Goal: Check status: Check status

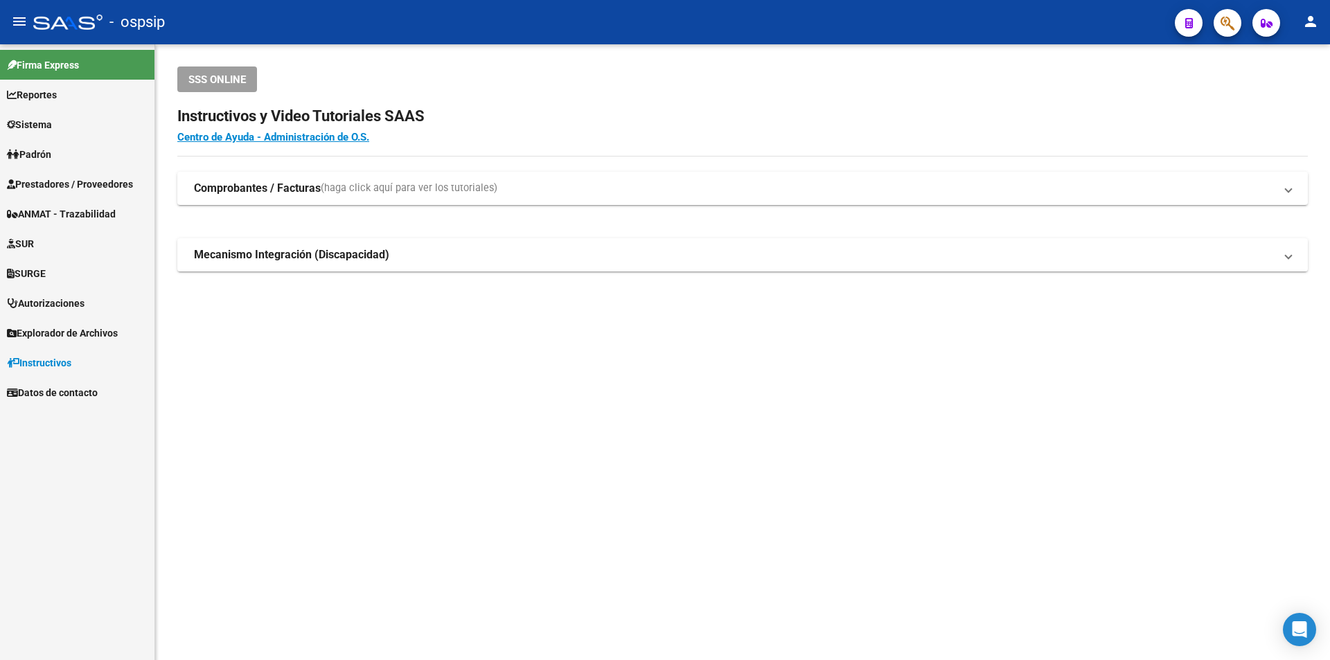
click at [89, 186] on span "Prestadores / Proveedores" at bounding box center [70, 184] width 126 height 15
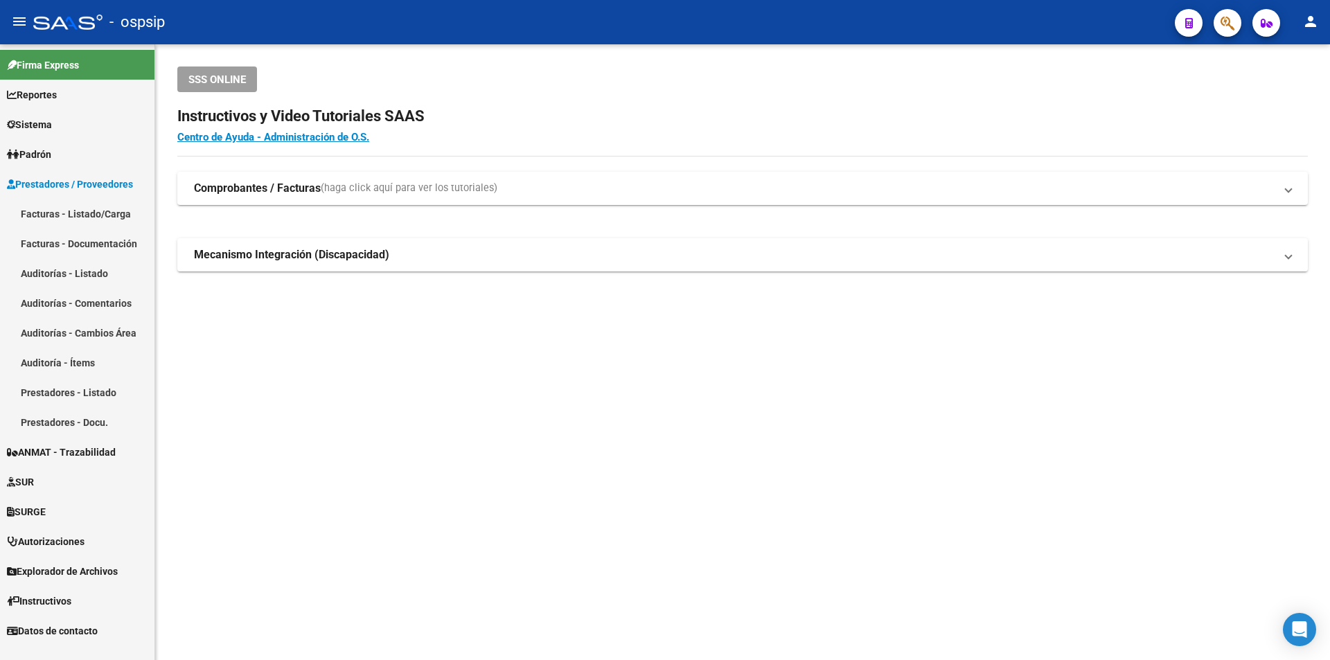
click at [87, 213] on link "Facturas - Listado/Carga" at bounding box center [77, 214] width 154 height 30
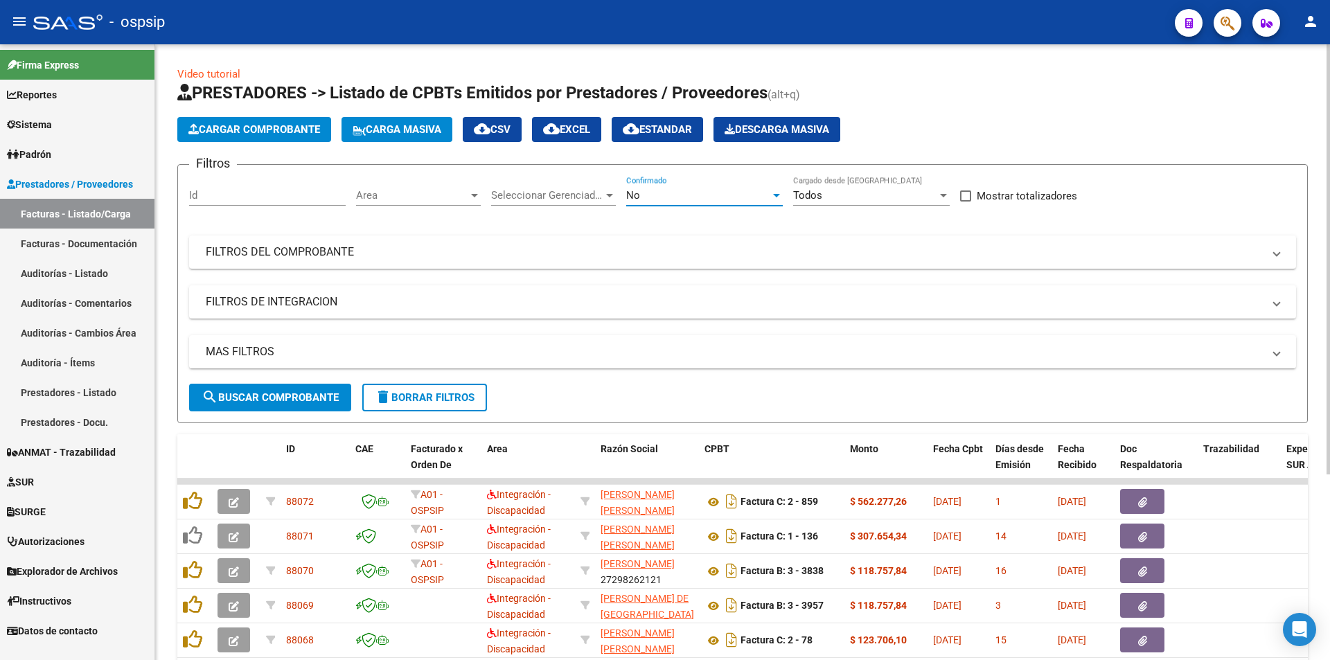
click at [633, 194] on span "No" at bounding box center [633, 195] width 14 height 12
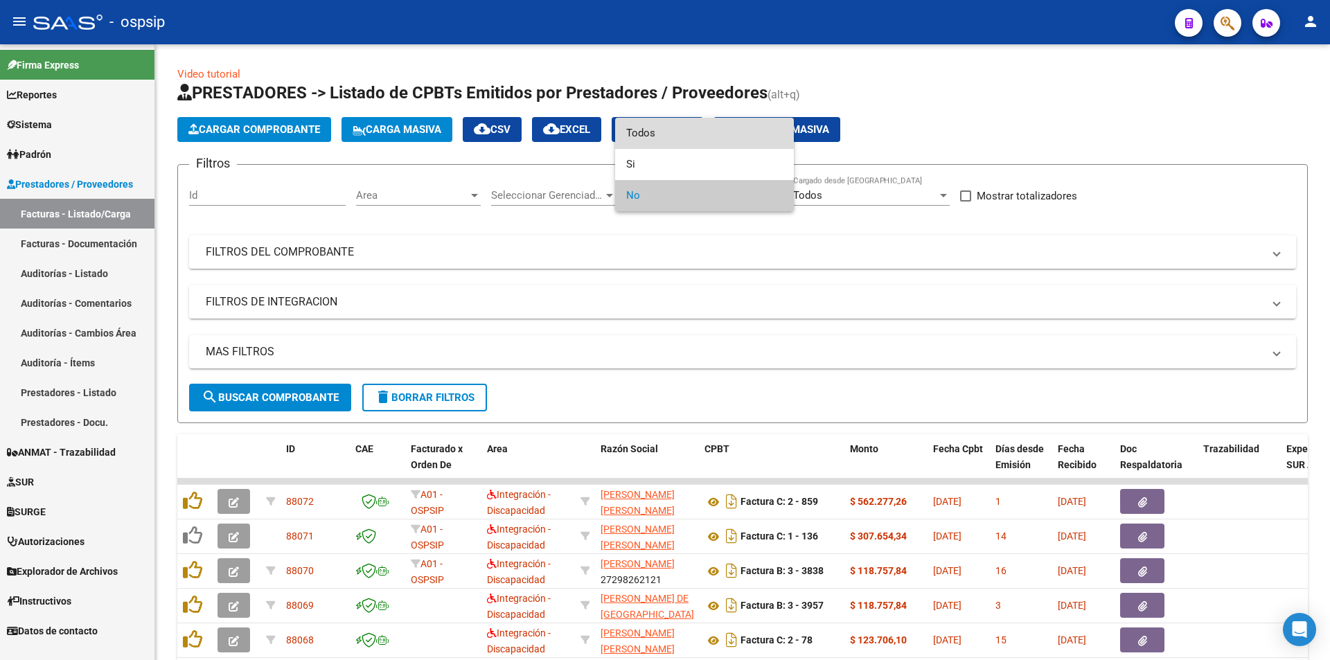
click at [653, 142] on span "Todos" at bounding box center [704, 133] width 157 height 31
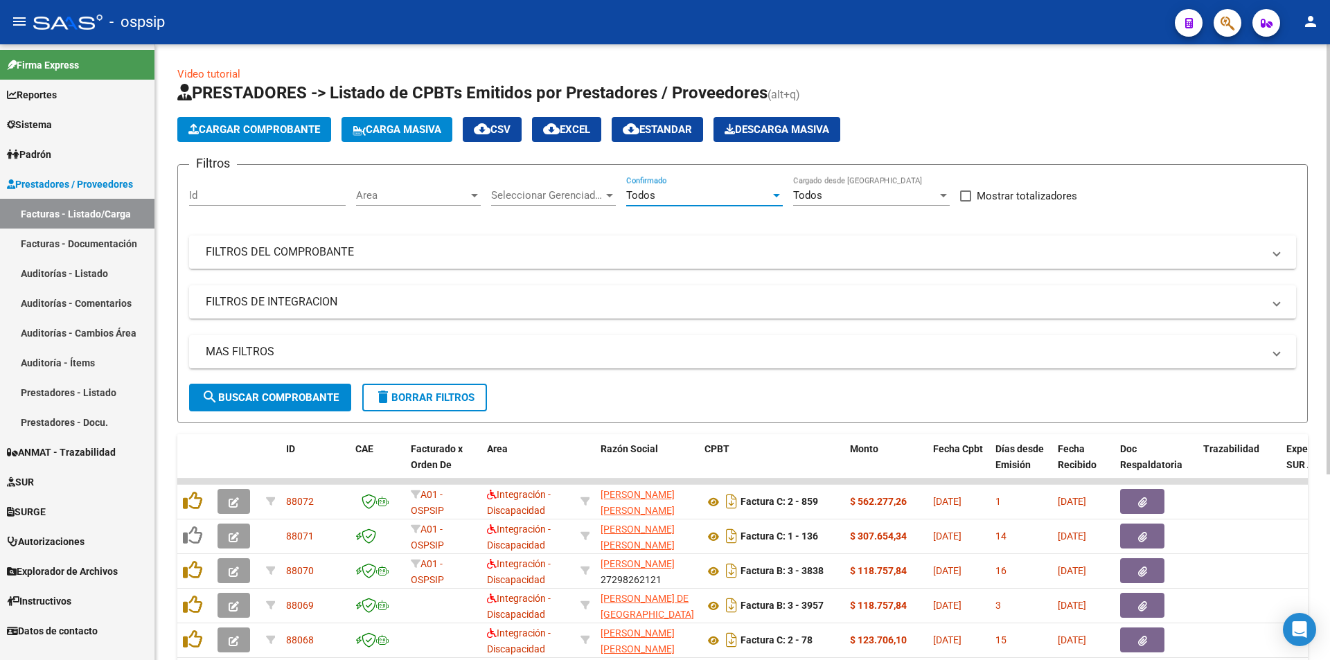
click at [292, 247] on mat-panel-title "FILTROS DEL COMPROBANTE" at bounding box center [734, 251] width 1057 height 15
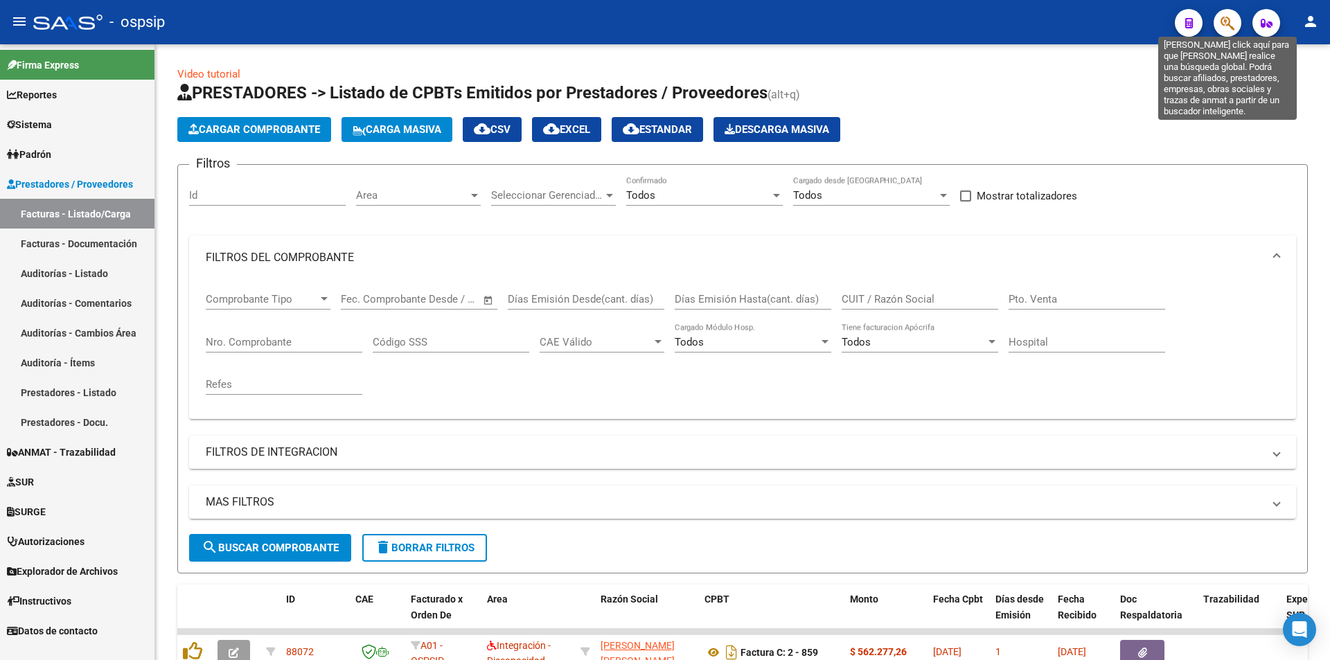
click at [1231, 20] on icon "button" at bounding box center [1227, 23] width 14 height 16
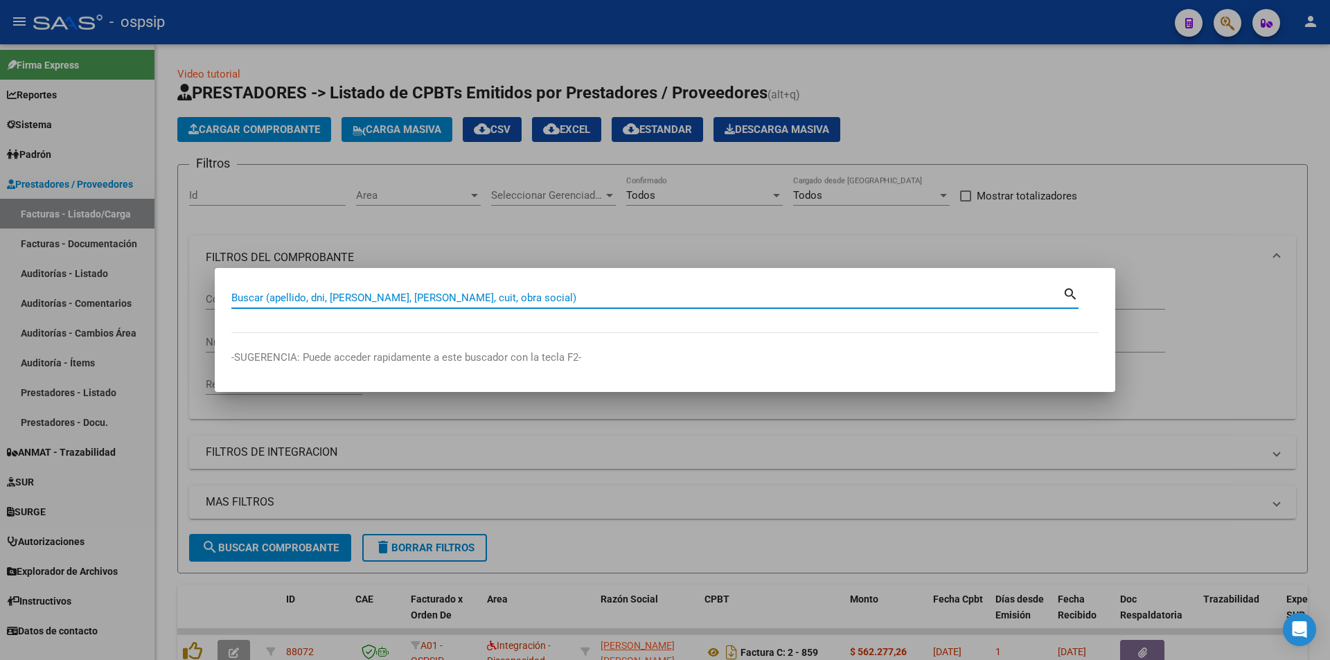
paste input "39799405"
type input "39799405"
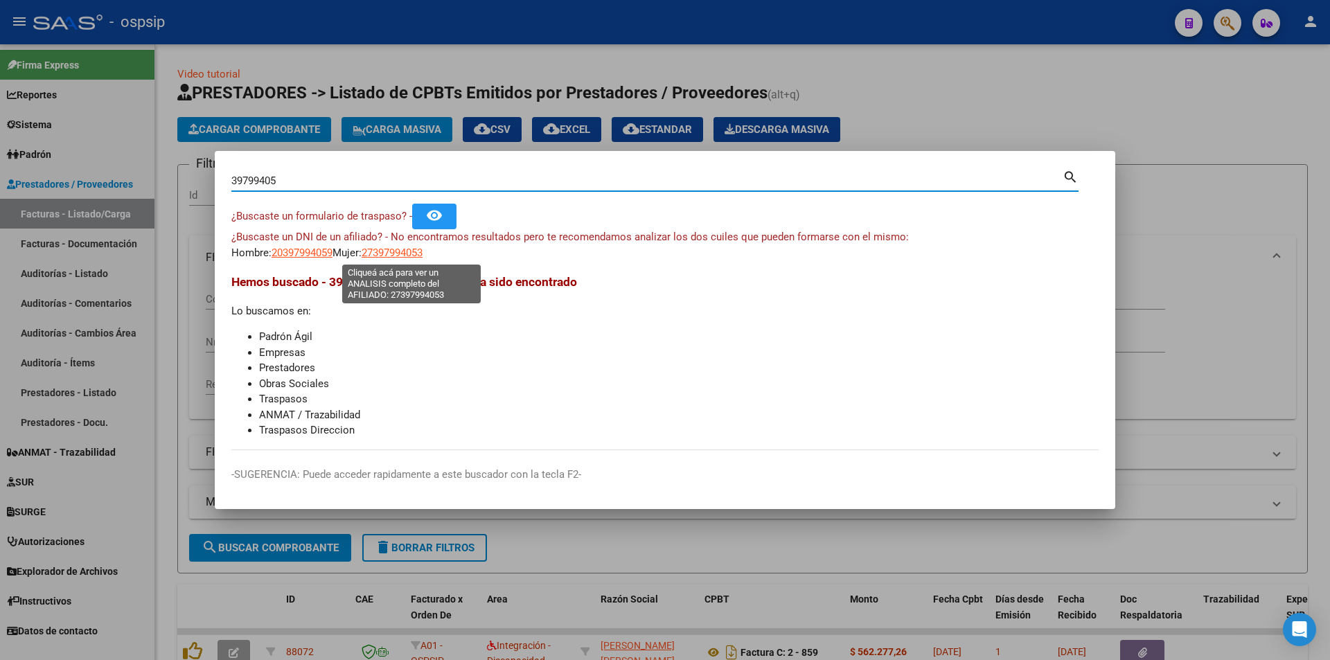
click at [413, 247] on span "27397994053" at bounding box center [392, 253] width 61 height 12
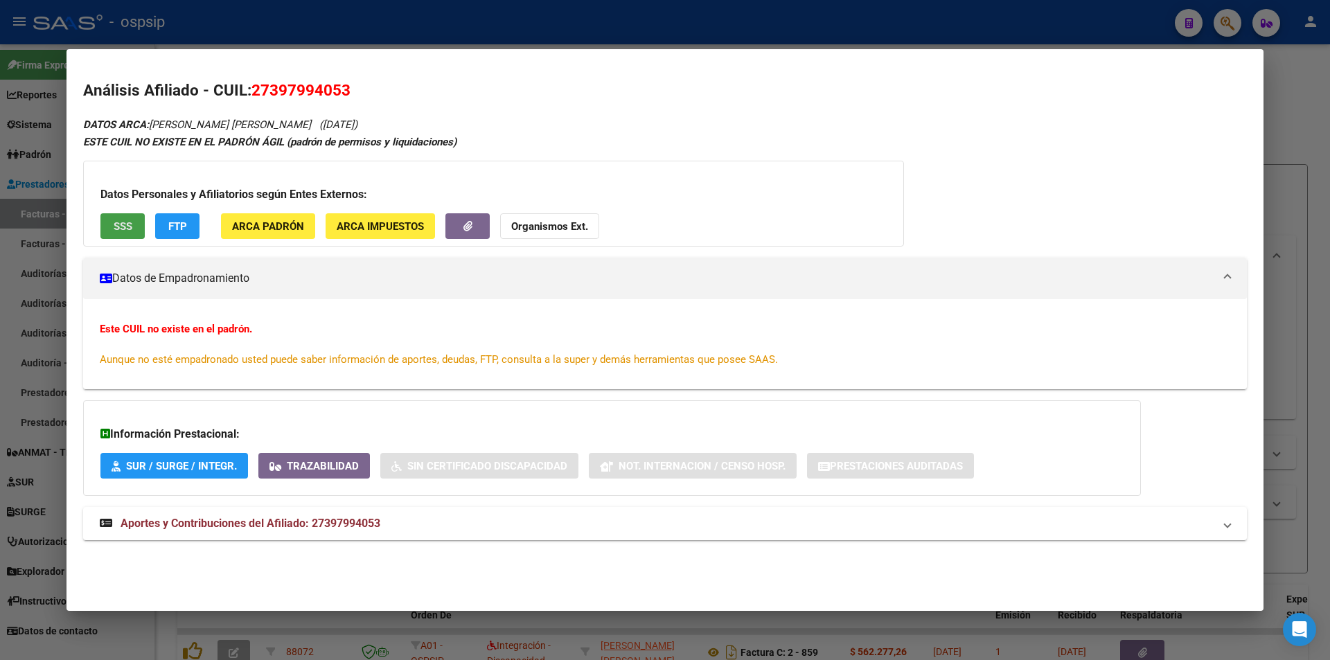
click at [116, 221] on span "SSS" at bounding box center [123, 226] width 19 height 12
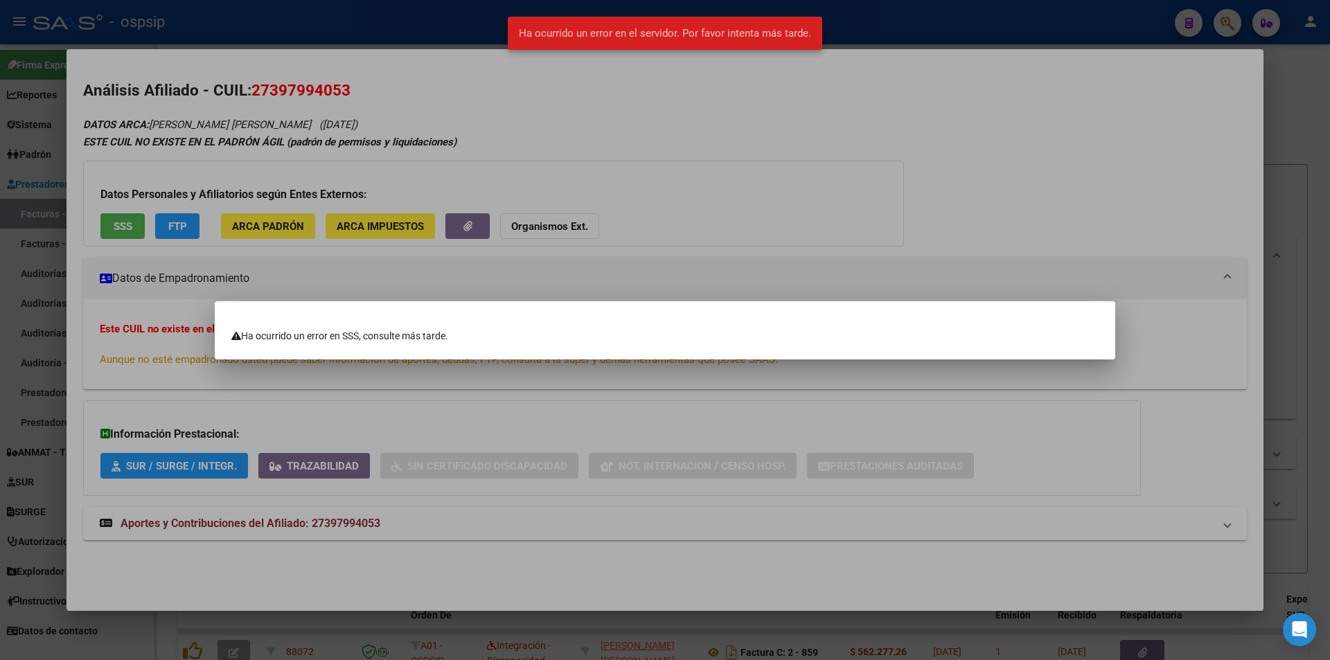
click at [117, 220] on div at bounding box center [665, 330] width 1330 height 660
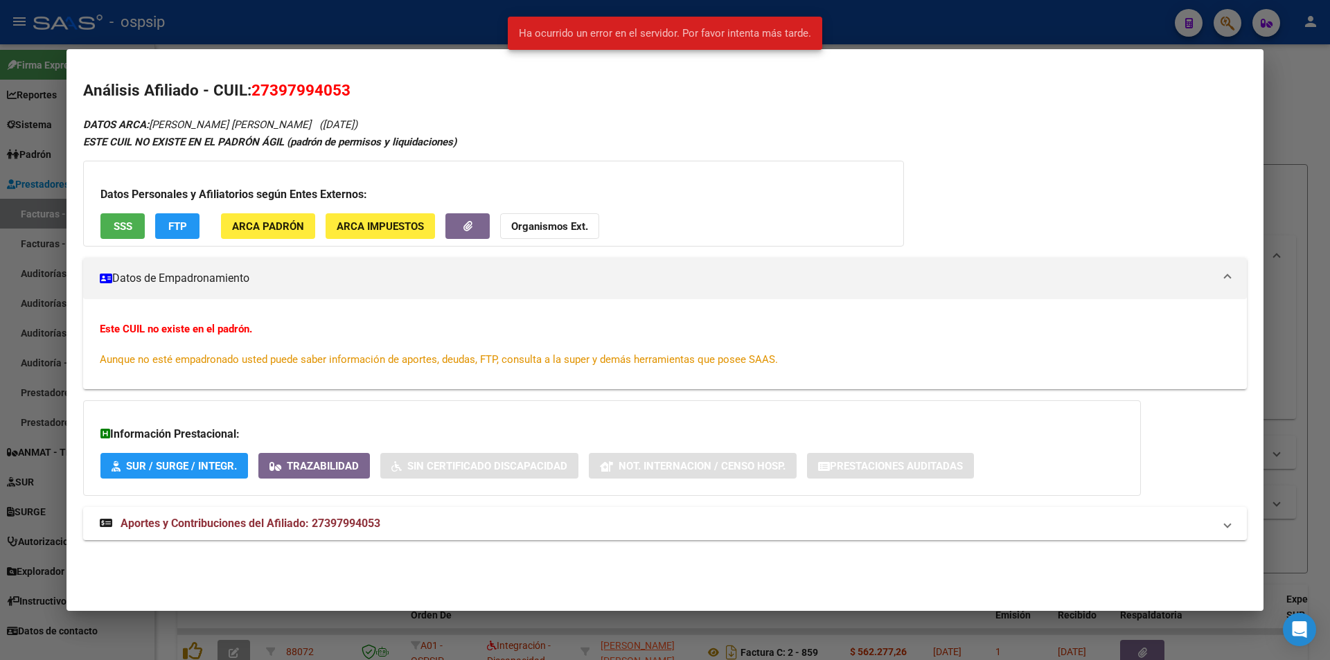
click at [117, 220] on span "SSS" at bounding box center [123, 226] width 19 height 12
click at [299, 525] on span "Aportes y Contribuciones del Afiliado: 27397994053" at bounding box center [251, 523] width 260 height 13
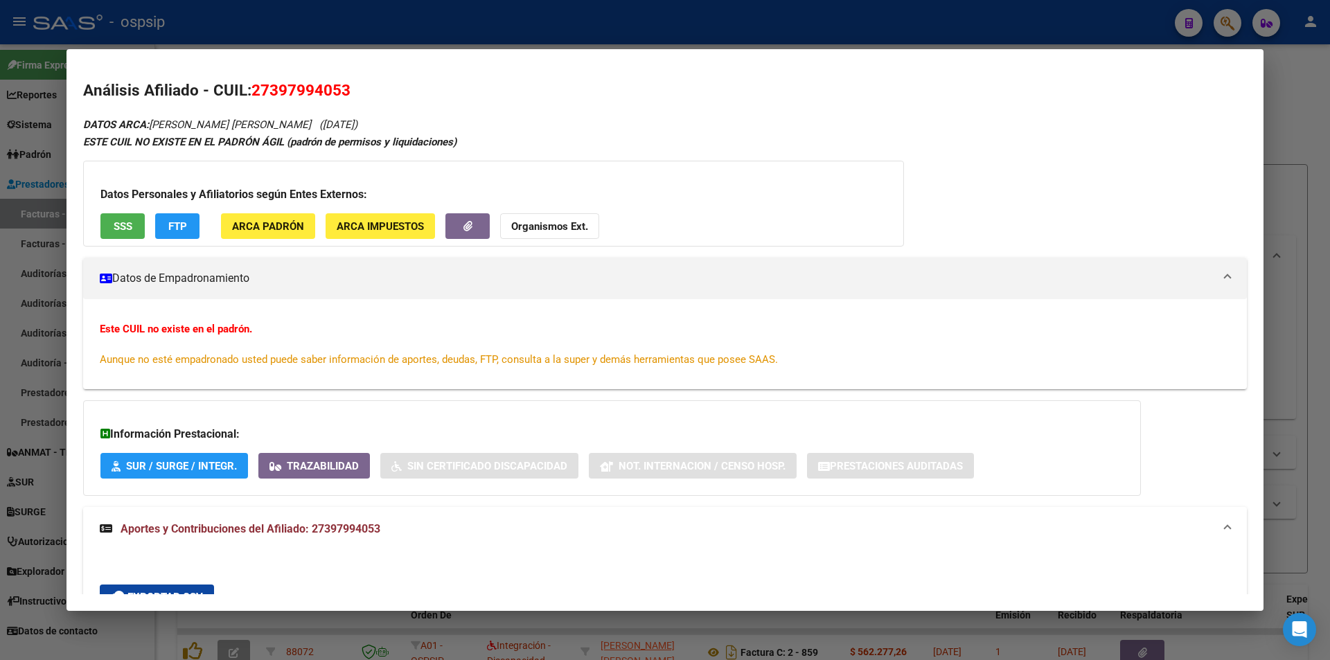
scroll to position [485, 0]
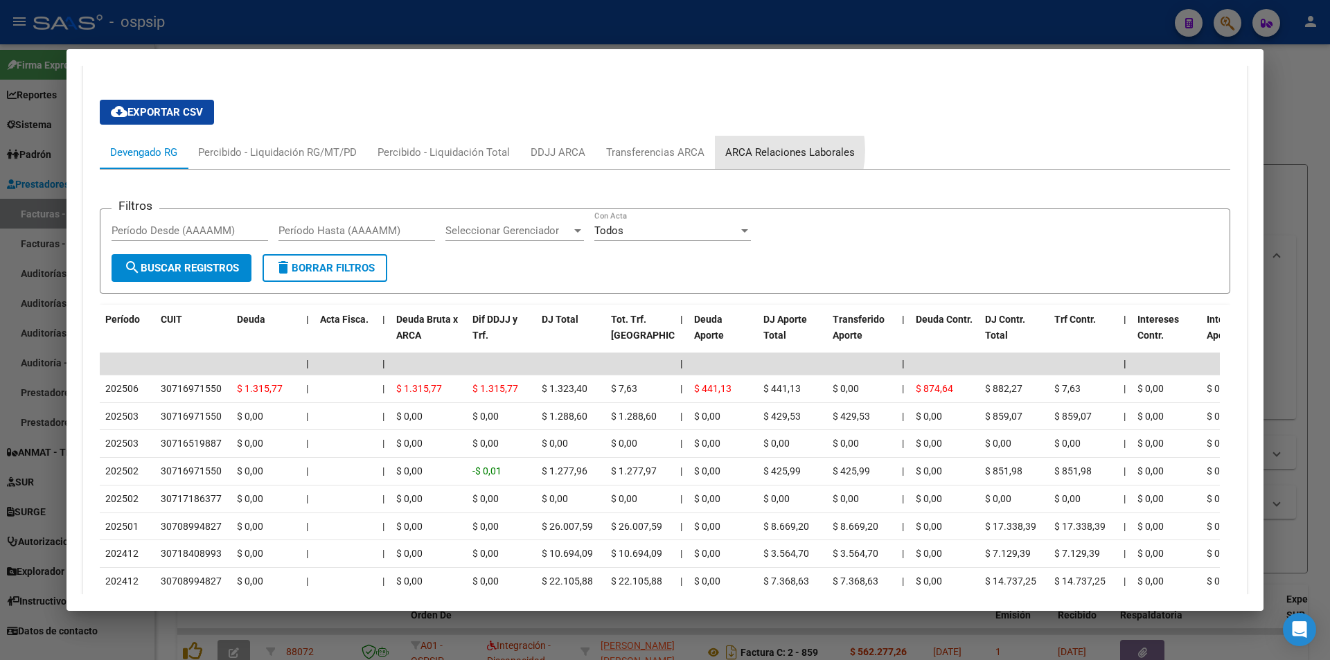
click at [752, 150] on div "ARCA Relaciones Laborales" at bounding box center [790, 152] width 130 height 15
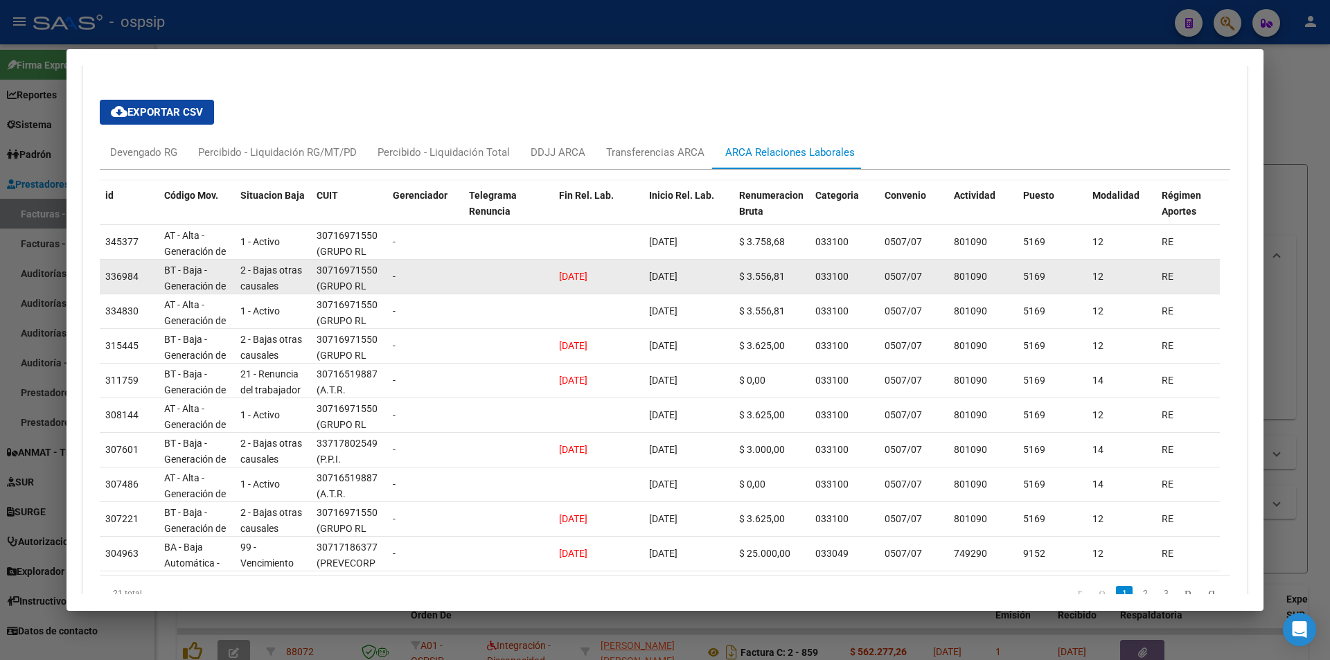
drag, startPoint x: 578, startPoint y: 271, endPoint x: 705, endPoint y: 276, distance: 127.5
click at [705, 276] on div "336984 BT - Baja - Generación de Clave 2 - Bajas otras causales 30716971550 (GR…" at bounding box center [960, 277] width 1721 height 35
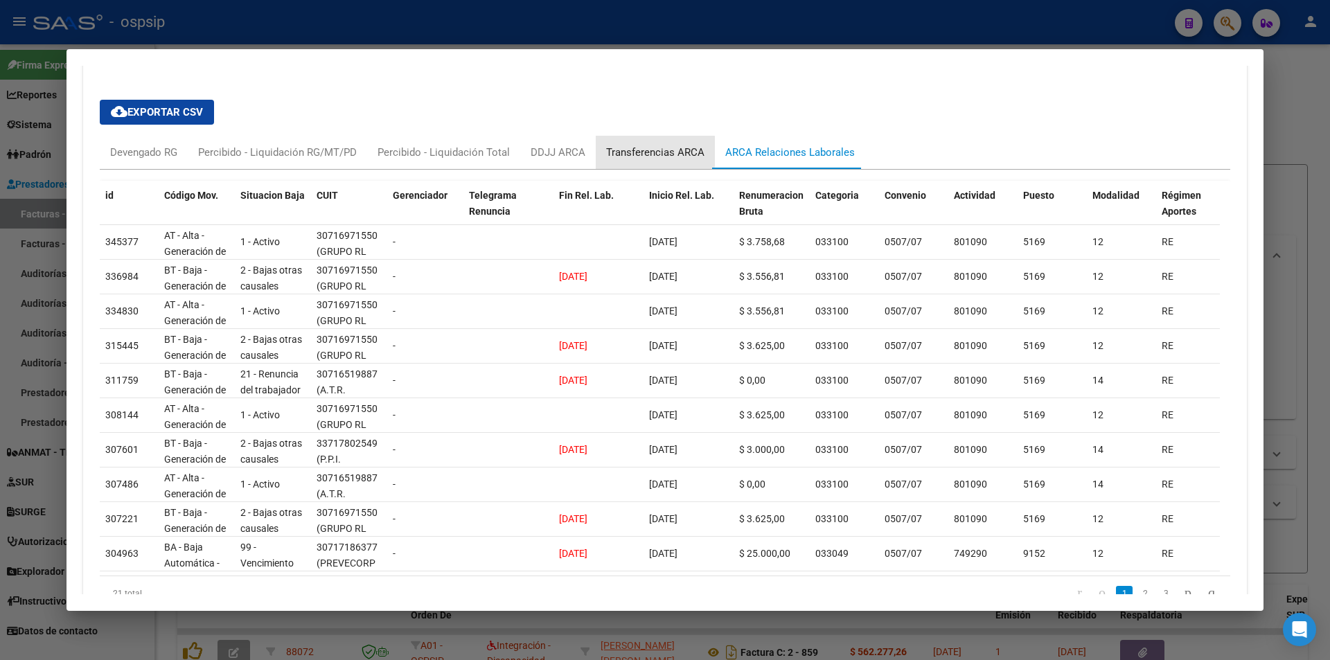
click at [626, 151] on div "Transferencias ARCA" at bounding box center [655, 152] width 98 height 15
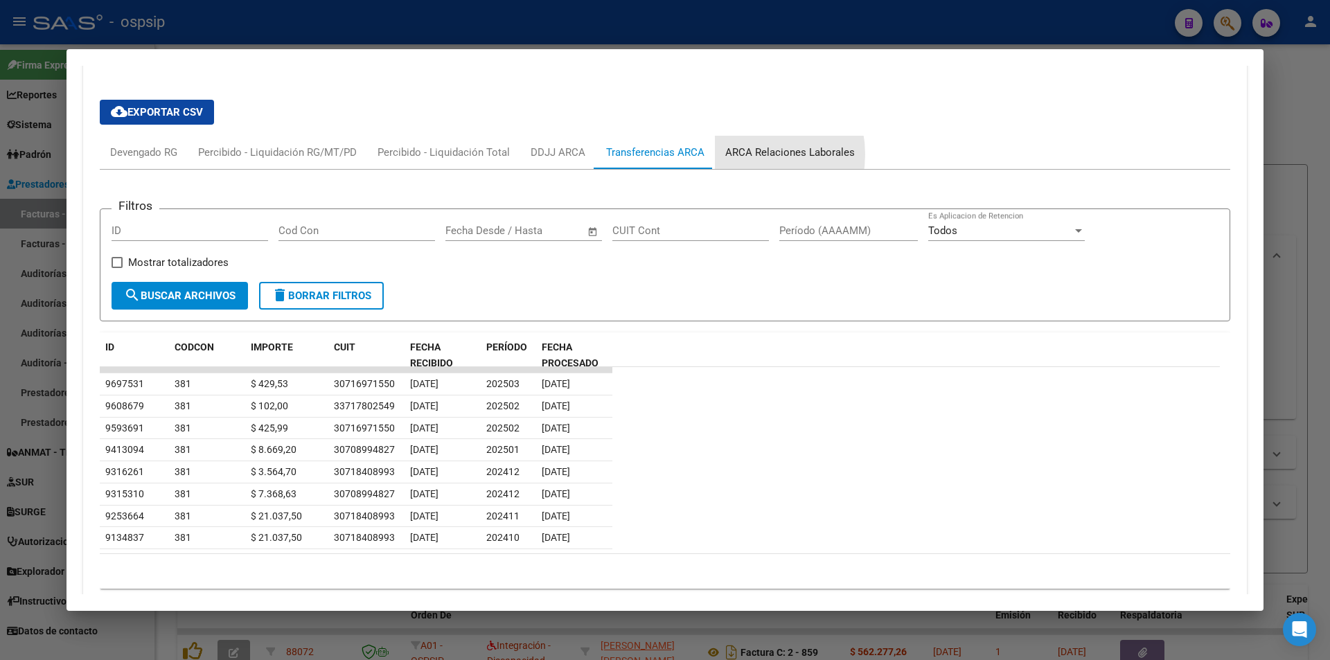
click at [739, 154] on div "ARCA Relaciones Laborales" at bounding box center [790, 152] width 130 height 15
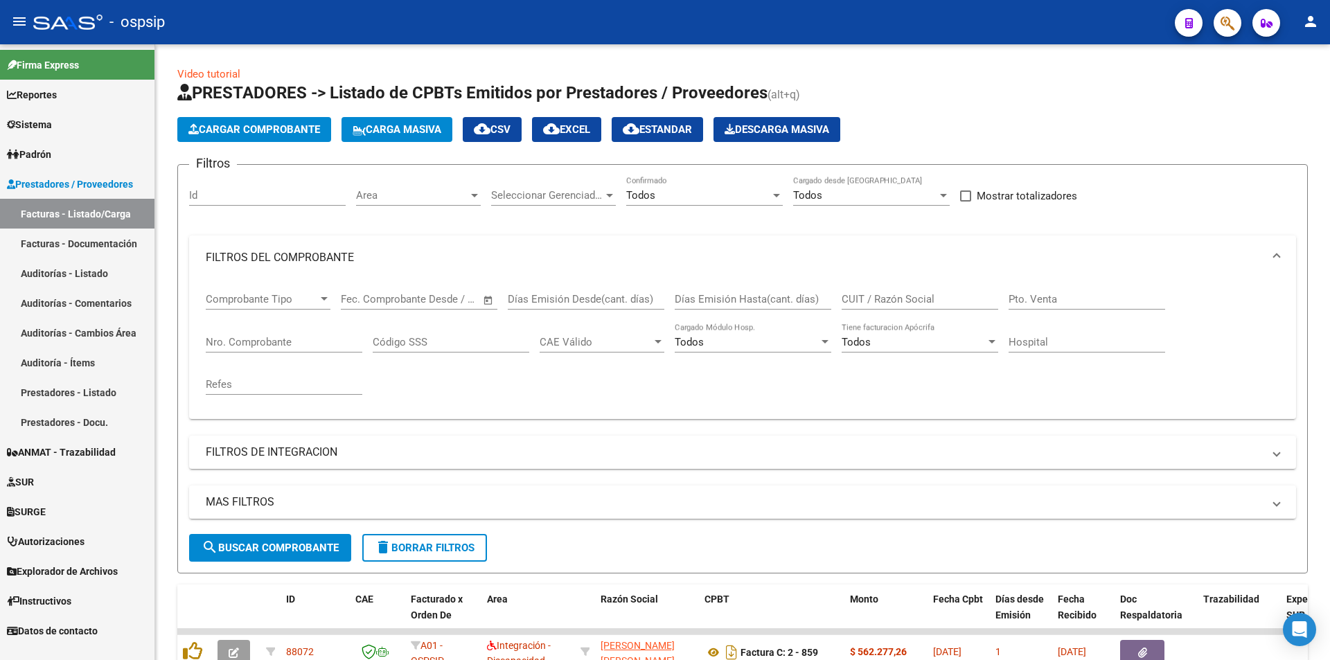
click at [1221, 17] on icon "button" at bounding box center [1227, 23] width 14 height 16
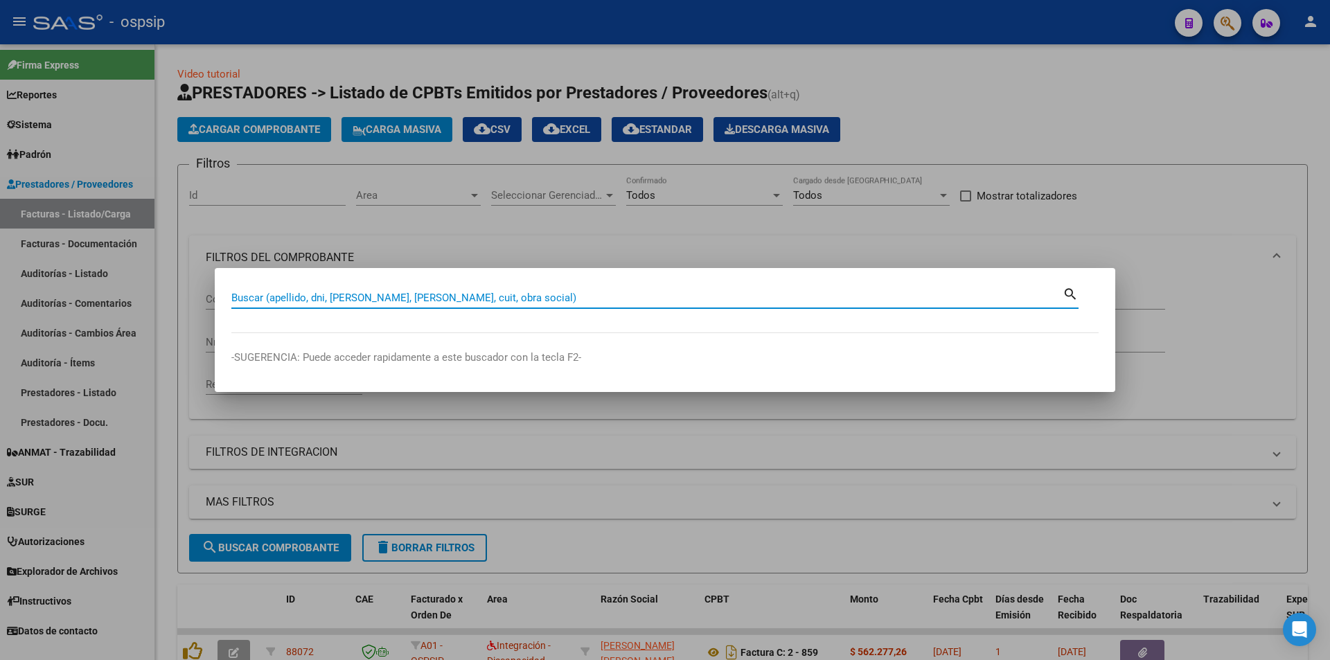
paste input "33094546"
type input "33094546"
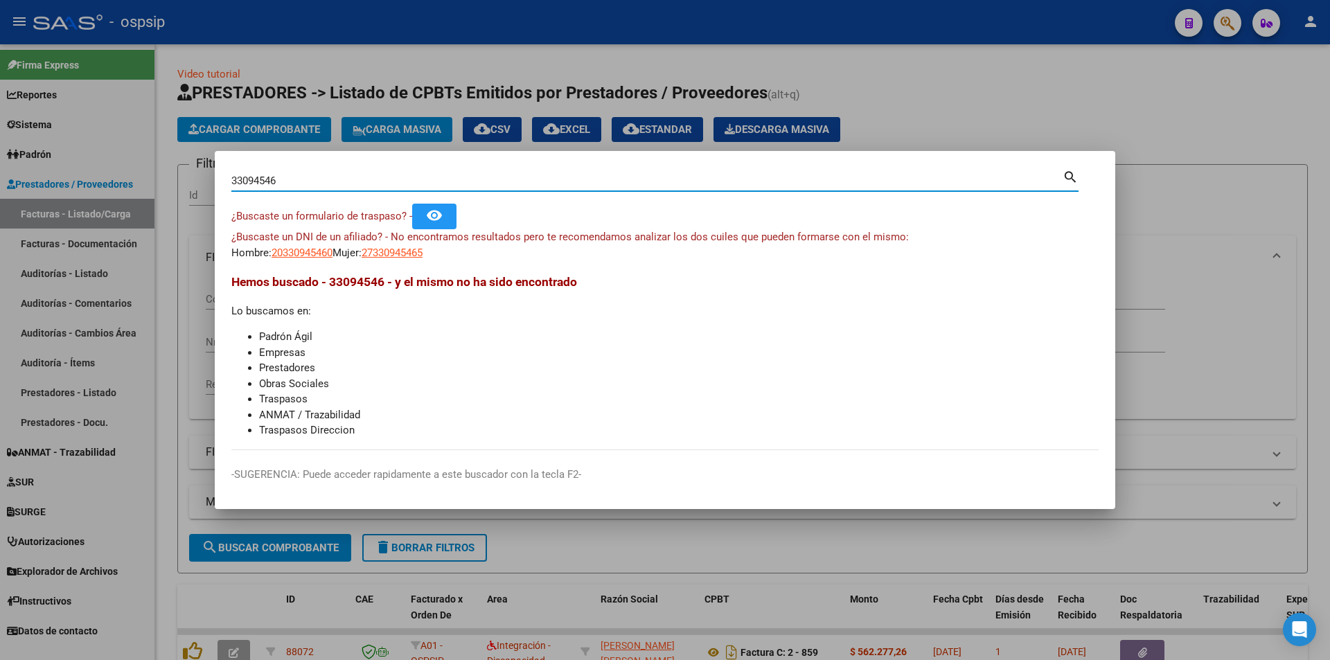
click at [290, 176] on input "33094546" at bounding box center [646, 181] width 831 height 12
paste input "33094546"
type input "33094546"
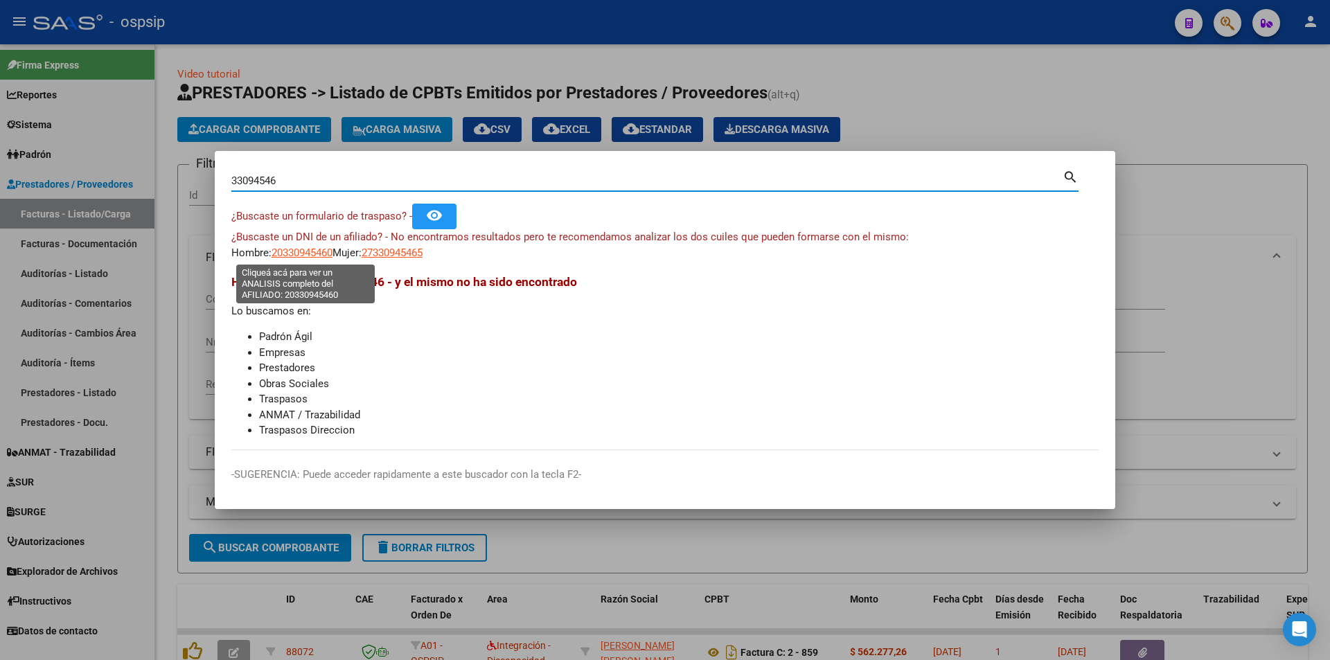
click at [310, 258] on span "20330945460" at bounding box center [301, 253] width 61 height 12
type textarea "20330945460"
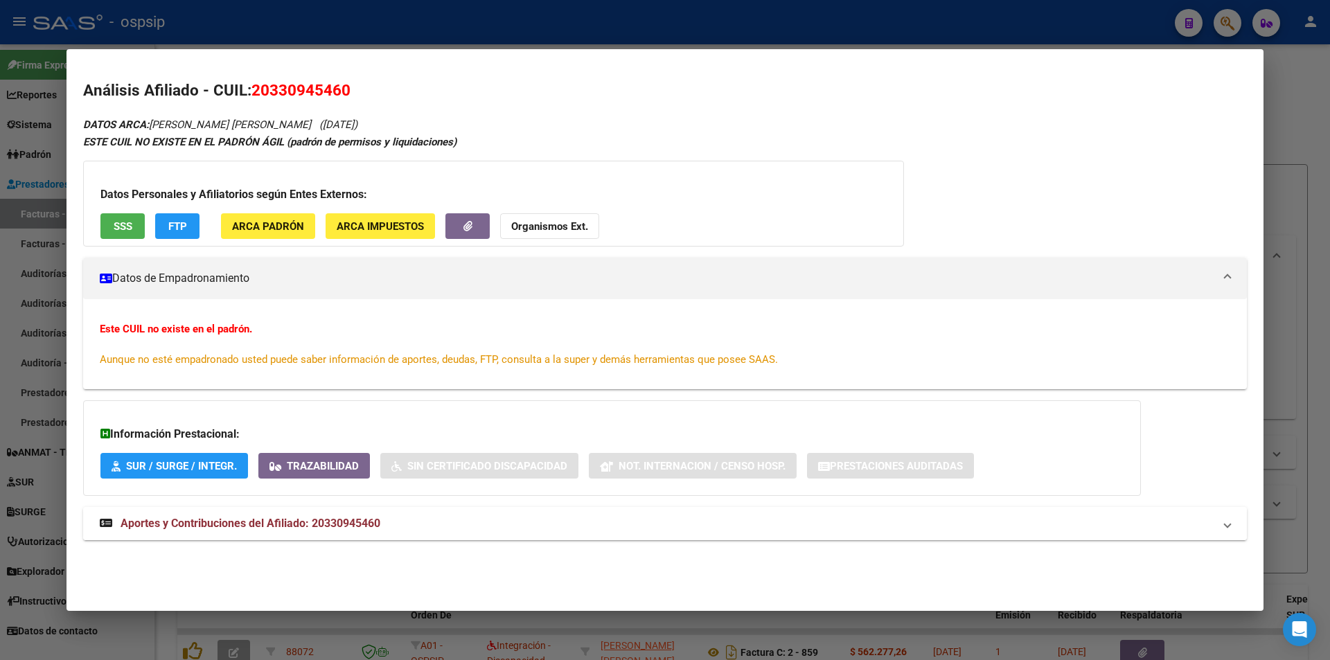
click at [203, 526] on span "Aportes y Contribuciones del Afiliado: 20330945460" at bounding box center [251, 523] width 260 height 13
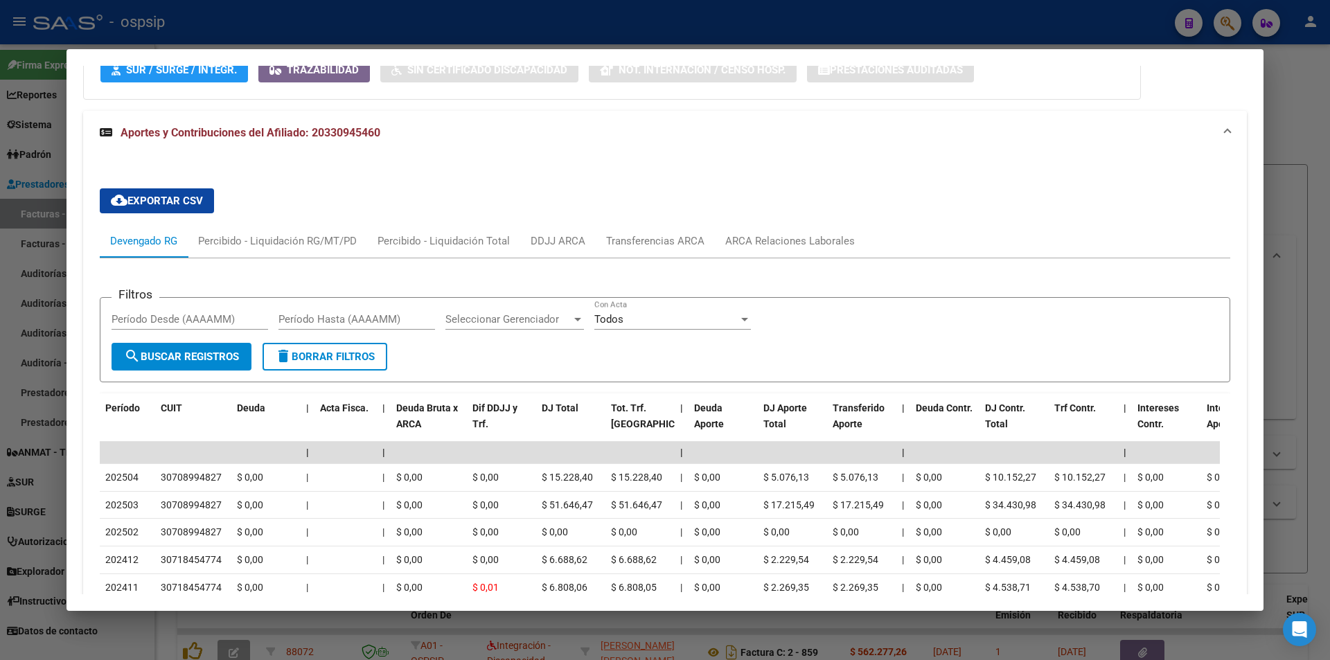
scroll to position [533, 0]
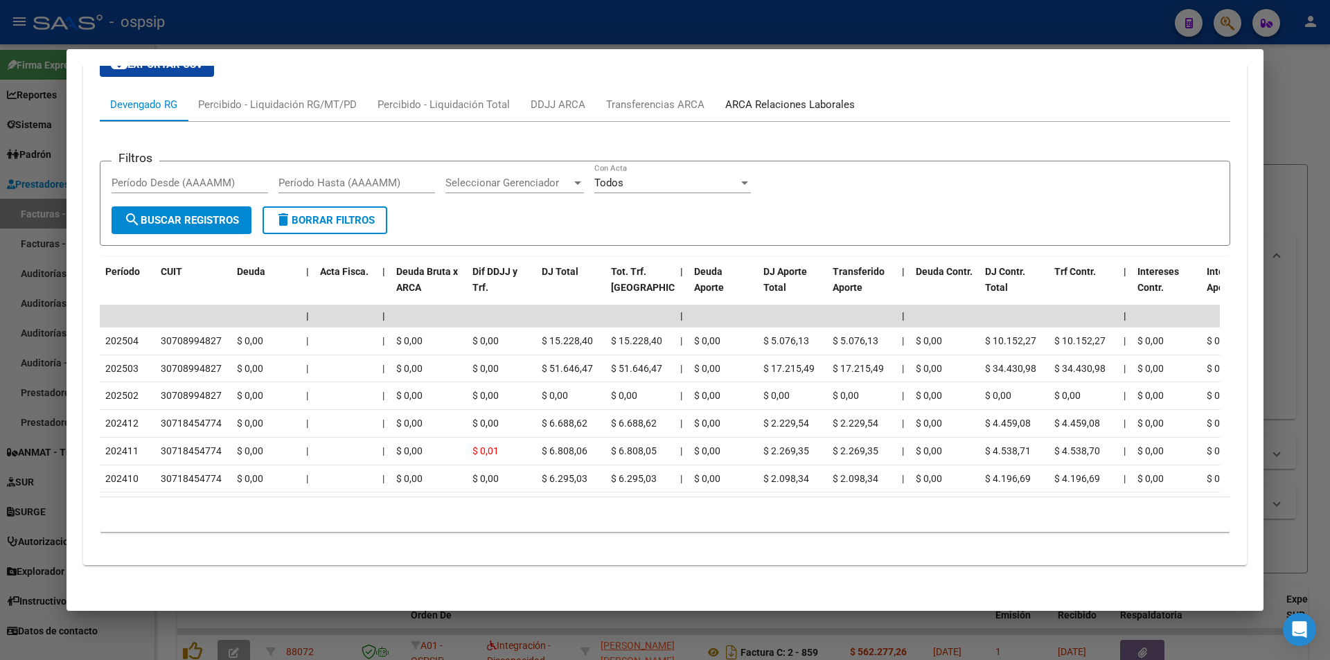
click at [756, 108] on div "ARCA Relaciones Laborales" at bounding box center [790, 104] width 130 height 15
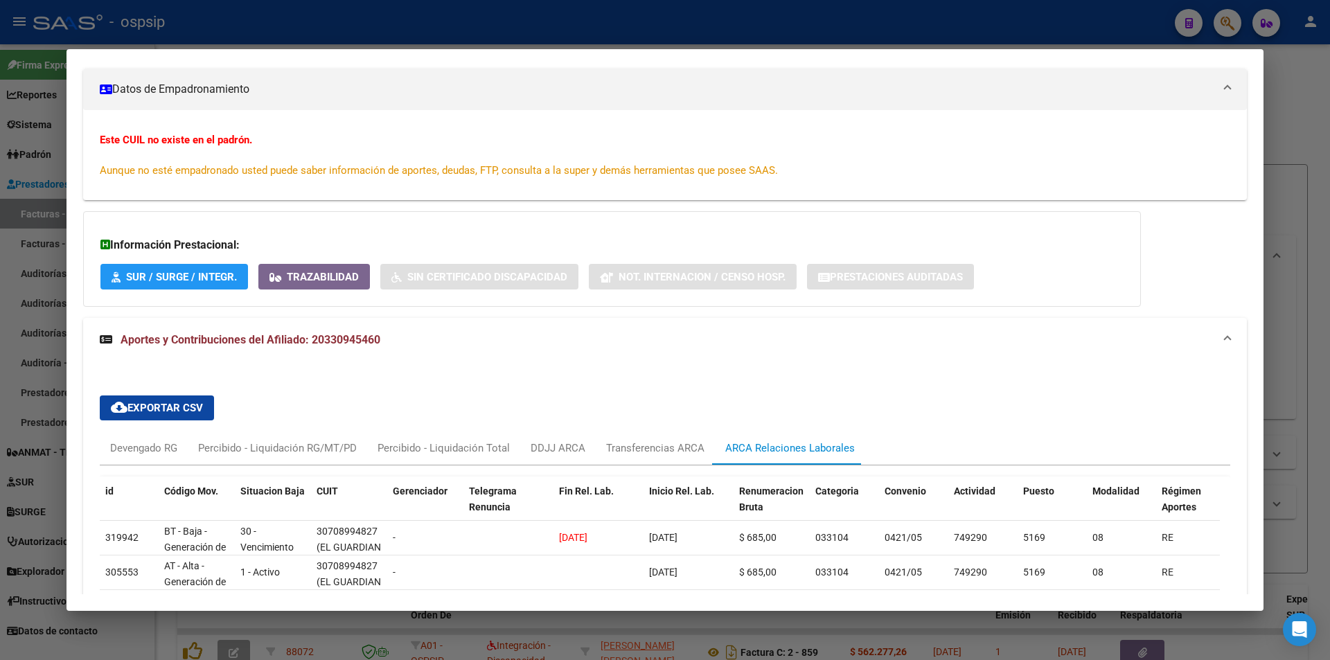
scroll to position [208, 0]
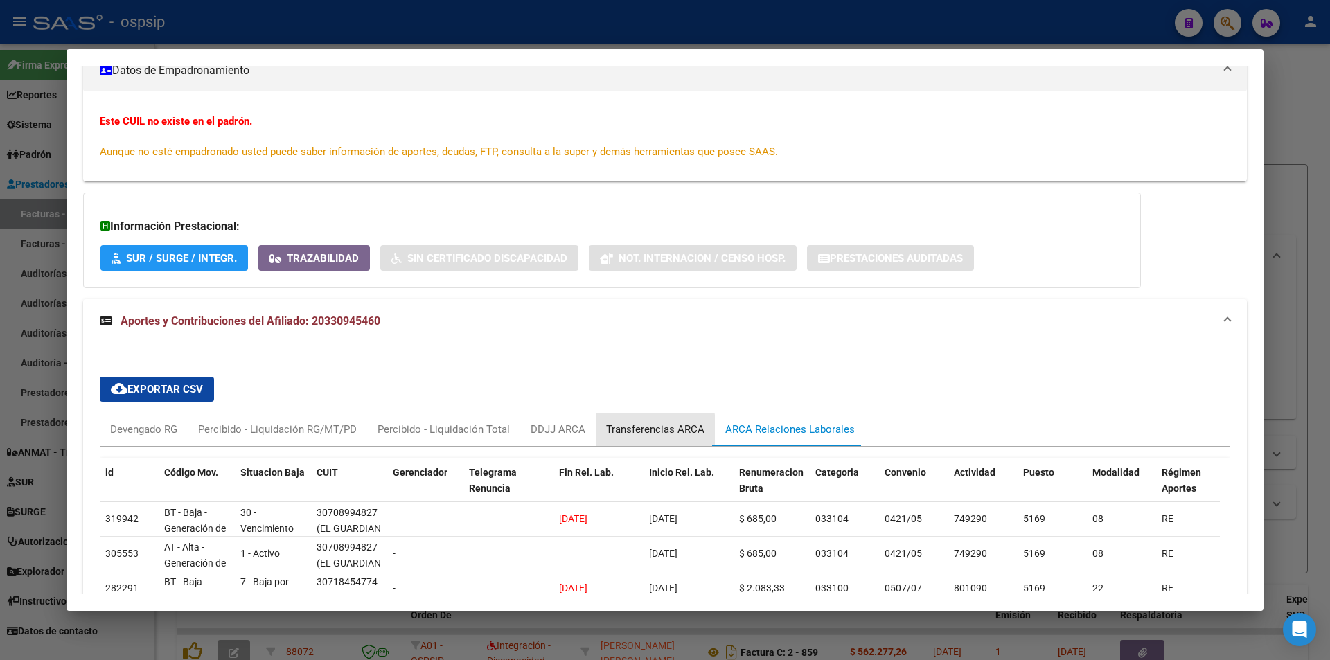
click at [625, 430] on div "Transferencias ARCA" at bounding box center [655, 429] width 98 height 15
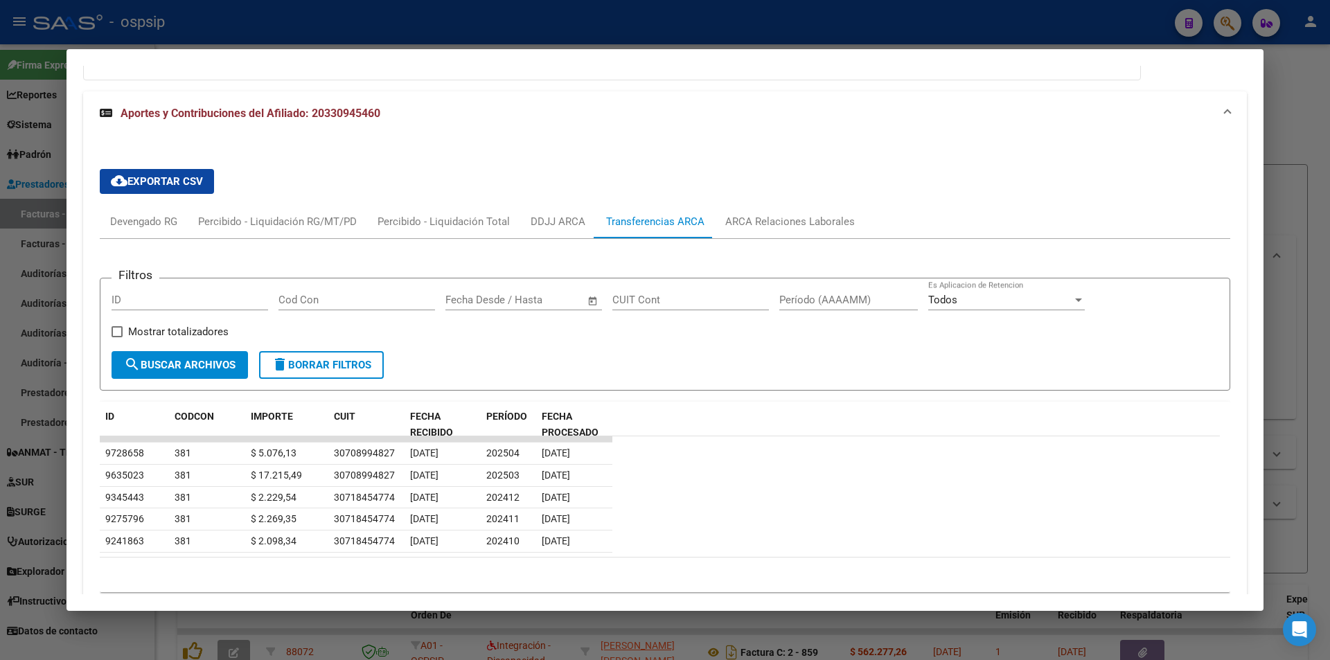
scroll to position [346, 0]
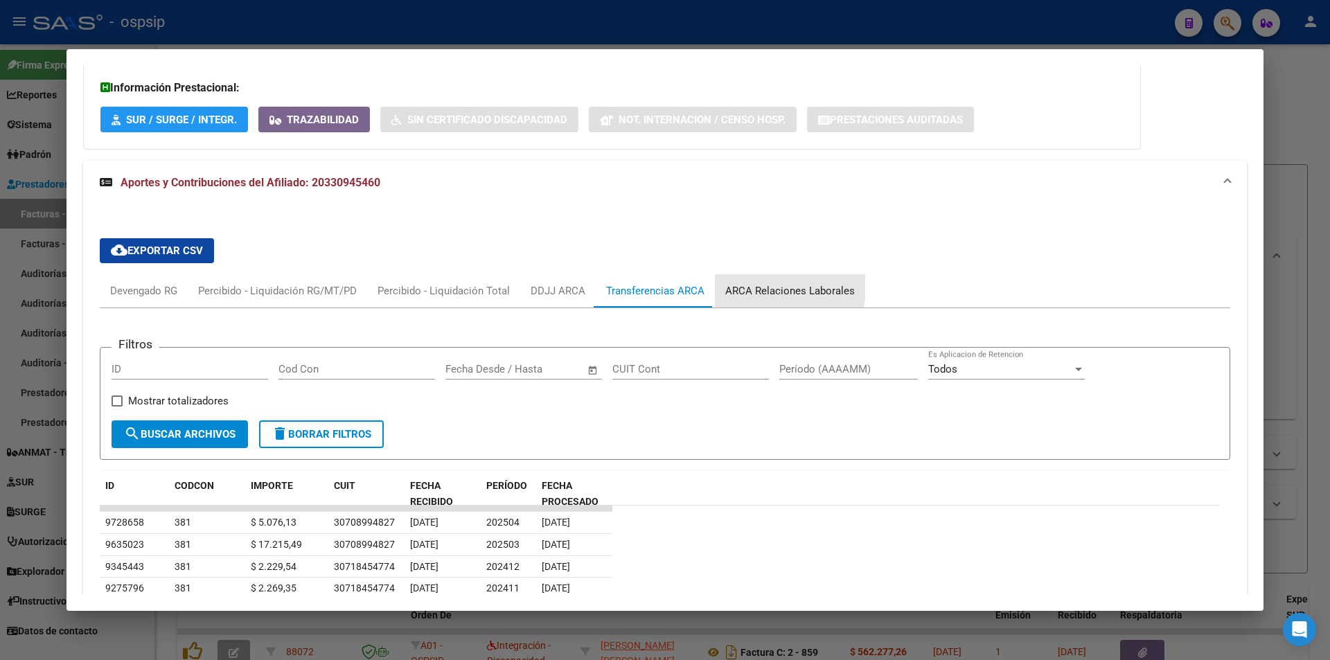
click at [754, 287] on div "ARCA Relaciones Laborales" at bounding box center [790, 290] width 130 height 15
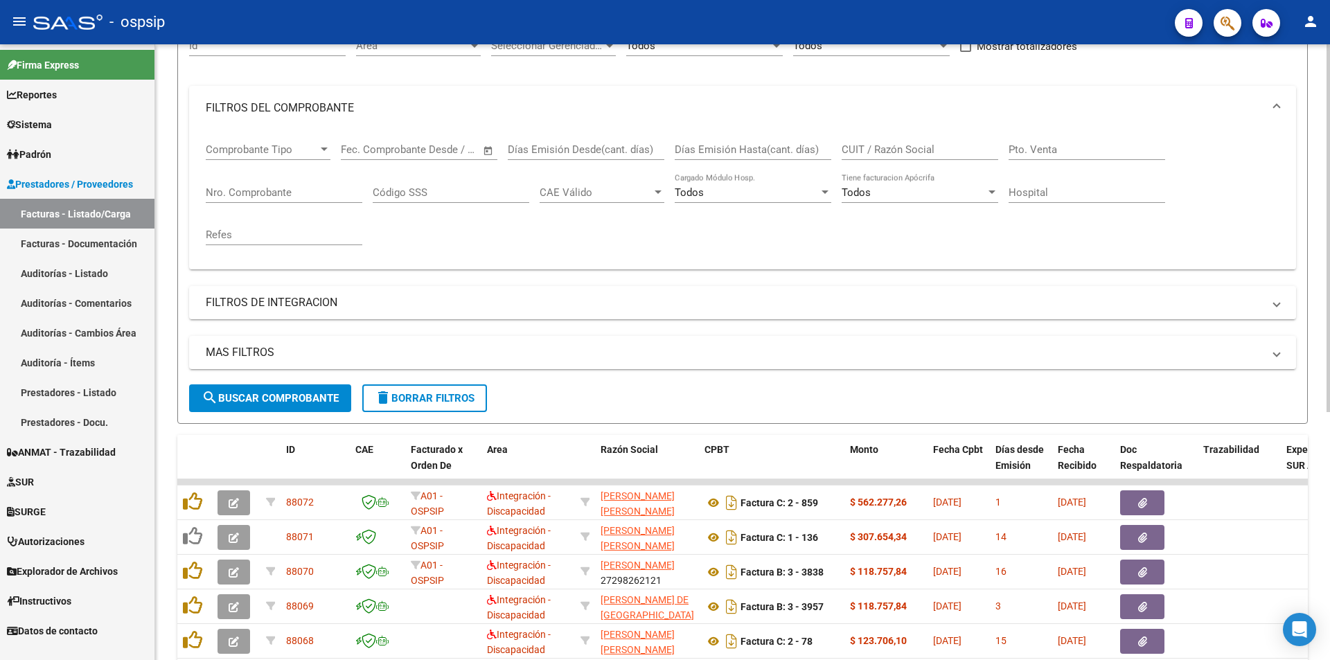
scroll to position [139, 0]
